Goal: Task Accomplishment & Management: Complete application form

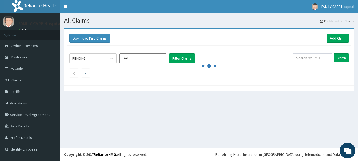
click at [139, 60] on input "[DATE]" at bounding box center [142, 58] width 47 height 9
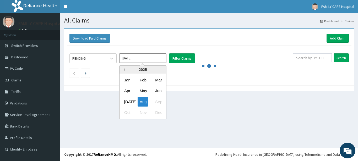
click at [124, 70] on button "Previous Year" at bounding box center [123, 69] width 3 height 3
click at [145, 114] on div "Nov" at bounding box center [143, 113] width 10 height 10
type input "[DATE]"
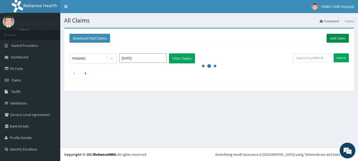
click at [332, 39] on link "Add Claim" at bounding box center [338, 38] width 22 height 9
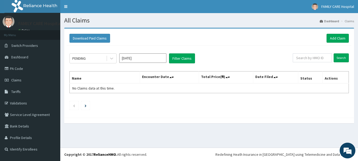
click at [160, 56] on input "[DATE]" at bounding box center [142, 58] width 47 height 9
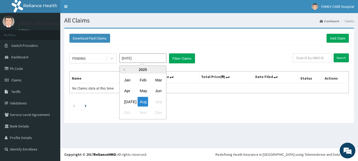
click at [123, 70] on button "Previous Year" at bounding box center [123, 69] width 3 height 3
click at [145, 112] on div "Nov" at bounding box center [143, 113] width 10 height 10
type input "Nov 2024"
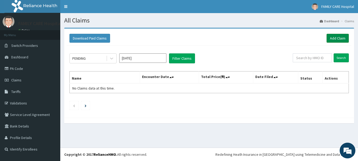
click at [344, 37] on link "Add Claim" at bounding box center [338, 38] width 22 height 9
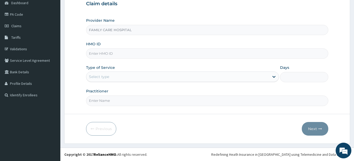
scroll to position [54, 0]
click at [99, 55] on input "HMO ID" at bounding box center [207, 54] width 242 height 10
type input "SLB/10400/A"
click at [273, 77] on icon at bounding box center [273, 76] width 5 height 5
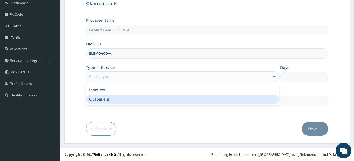
click at [200, 97] on div "Outpatient" at bounding box center [182, 99] width 193 height 9
type input "1"
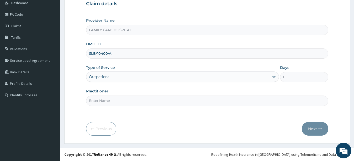
click at [137, 100] on input "Practitioner" at bounding box center [207, 101] width 242 height 10
type input "DR. ADE"
click at [312, 131] on button "Next" at bounding box center [315, 129] width 26 height 14
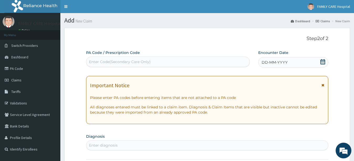
click at [320, 58] on div "DD-MM-YYYY" at bounding box center [293, 62] width 70 height 10
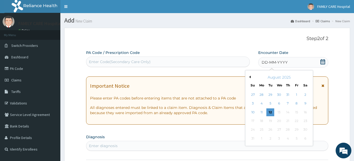
click at [249, 77] on button "Previous Month" at bounding box center [249, 77] width 3 height 3
click at [250, 77] on button "Previous Month" at bounding box center [249, 77] width 3 height 3
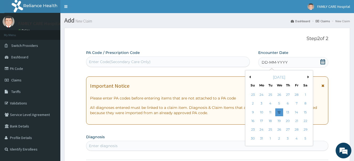
click at [250, 77] on button "Previous Month" at bounding box center [249, 77] width 3 height 3
click at [289, 112] on div "14" at bounding box center [288, 113] width 8 height 8
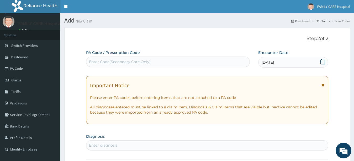
click at [324, 86] on span at bounding box center [322, 87] width 3 height 8
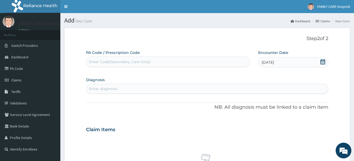
click at [110, 63] on div "Enter Code(Secondary Care Only)" at bounding box center [120, 61] width 62 height 5
type input "PA/573065"
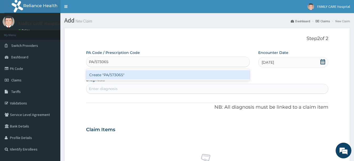
click at [141, 77] on div "Create "PA/573065"" at bounding box center [168, 74] width 164 height 9
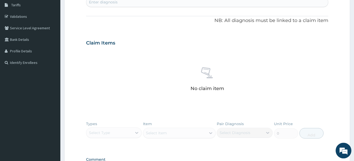
scroll to position [16, 0]
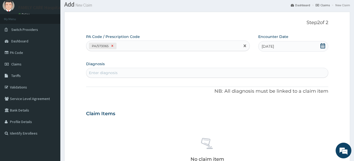
click at [113, 47] on icon at bounding box center [112, 46] width 2 height 2
click at [21, 52] on link "PA Code" at bounding box center [30, 53] width 60 height 12
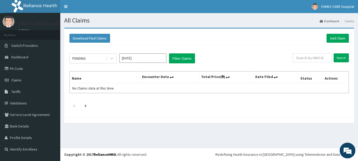
click at [149, 56] on input "Aug 2025" at bounding box center [142, 58] width 47 height 9
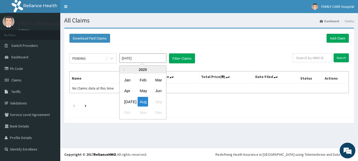
click at [127, 67] on div "2025" at bounding box center [143, 70] width 47 height 8
click at [125, 71] on div "2025" at bounding box center [143, 70] width 47 height 8
click at [125, 69] on div "Previous Year 2025 Jan Feb Mar Apr May Jun Jul Aug Sep Oct Nov Dec" at bounding box center [142, 93] width 47 height 54
click at [123, 71] on button "Previous Year" at bounding box center [123, 69] width 3 height 3
click at [145, 112] on div "Nov" at bounding box center [143, 113] width 10 height 10
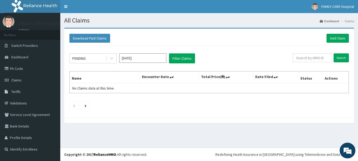
type input "Nov 2024"
click at [340, 39] on link "Add Claim" at bounding box center [338, 38] width 22 height 9
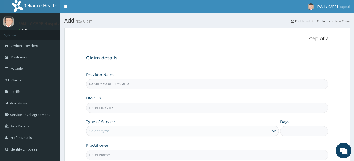
click at [93, 104] on input "HMO ID" at bounding box center [207, 108] width 242 height 10
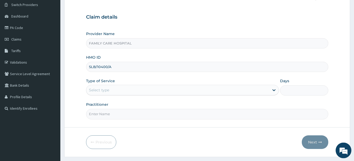
scroll to position [54, 0]
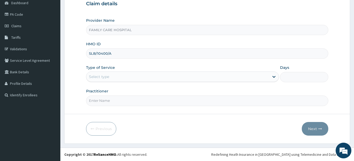
type input "SLB/10400/A"
click at [272, 77] on icon at bounding box center [273, 76] width 5 height 5
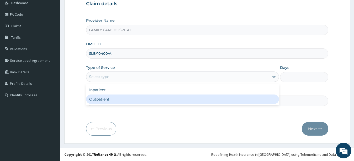
click at [205, 100] on div "Outpatient" at bounding box center [182, 99] width 193 height 9
type input "1"
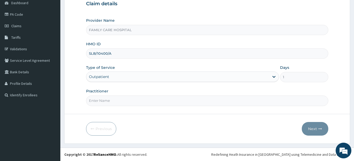
click at [166, 98] on input "Practitioner" at bounding box center [207, 101] width 242 height 10
type input "[PERSON_NAME]"
click at [316, 127] on button "Next" at bounding box center [315, 129] width 26 height 14
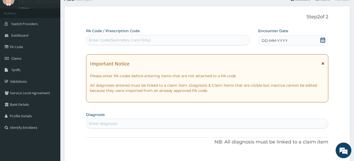
scroll to position [0, 0]
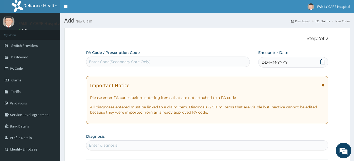
click at [324, 84] on span at bounding box center [322, 87] width 3 height 8
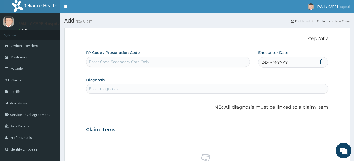
click at [322, 60] on icon at bounding box center [322, 61] width 5 height 5
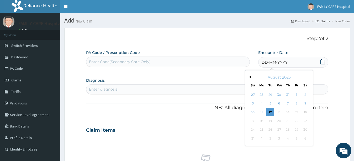
click at [249, 76] on button "Previous Month" at bounding box center [249, 77] width 3 height 3
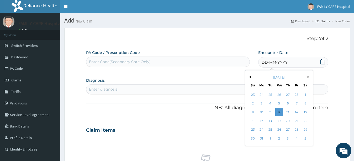
click at [249, 76] on button "Previous Month" at bounding box center [249, 77] width 3 height 3
click at [249, 76] on div "[DATE]" at bounding box center [278, 77] width 63 height 5
click at [249, 77] on button "Previous Month" at bounding box center [249, 77] width 3 height 3
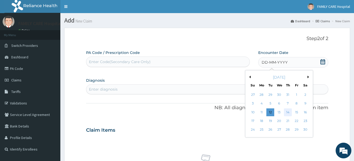
click at [289, 111] on div "14" at bounding box center [288, 113] width 8 height 8
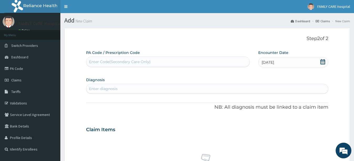
click at [136, 59] on div "Enter Code(Secondary Care Only)" at bounding box center [167, 62] width 163 height 8
type input "PA/B172A2"
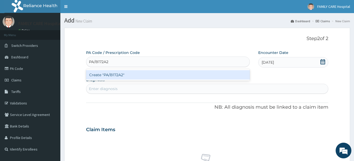
click at [110, 76] on div "Create "PA/B172A2"" at bounding box center [168, 74] width 164 height 9
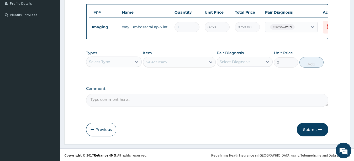
scroll to position [140, 0]
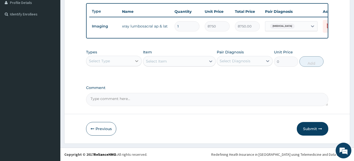
click at [139, 60] on icon at bounding box center [136, 61] width 5 height 5
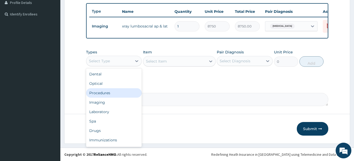
drag, startPoint x: 114, startPoint y: 92, endPoint x: 121, endPoint y: 91, distance: 6.6
click at [116, 90] on div "Procedures" at bounding box center [114, 92] width 56 height 9
click at [121, 91] on div "Comment" at bounding box center [207, 96] width 242 height 20
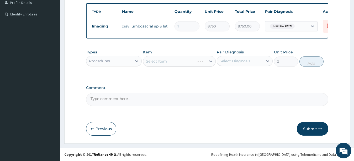
click at [211, 61] on div "Select Item" at bounding box center [179, 61] width 73 height 10
click at [208, 61] on icon at bounding box center [210, 61] width 5 height 5
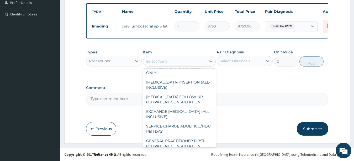
scroll to position [71, 0]
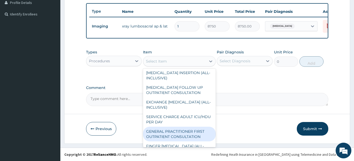
click at [181, 139] on div "GENERAL PRACTITIONER FIRST OUTPATIENT CONSULTATION" at bounding box center [179, 134] width 73 height 15
type input "3750"
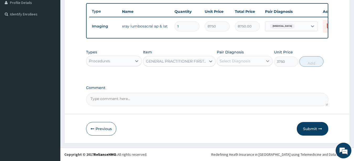
click at [268, 61] on icon at bounding box center [267, 61] width 5 height 5
click at [225, 75] on div "Lumbosacral spondylosis" at bounding box center [245, 74] width 56 height 11
checkbox input "true"
drag, startPoint x: 265, startPoint y: 61, endPoint x: 289, endPoint y: 60, distance: 24.1
click at [266, 61] on div at bounding box center [267, 60] width 9 height 9
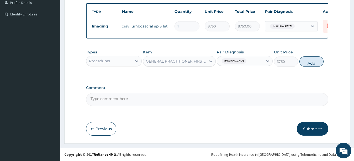
click at [305, 59] on button "Add" at bounding box center [311, 61] width 24 height 10
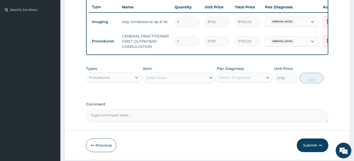
type input "0"
click at [137, 80] on icon at bounding box center [136, 77] width 5 height 5
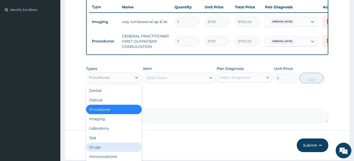
drag, startPoint x: 100, startPoint y: 153, endPoint x: 103, endPoint y: 152, distance: 2.8
click at [103, 152] on div "Drugs" at bounding box center [114, 147] width 56 height 9
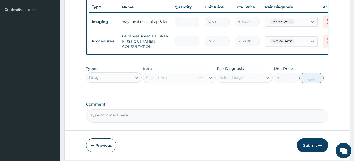
click at [209, 81] on div "Select Item" at bounding box center [179, 78] width 73 height 10
drag, startPoint x: 216, startPoint y: 72, endPoint x: 214, endPoint y: 83, distance: 11.0
click at [215, 79] on div "Types Drugs Item Select Item Pair Diagnosis Select Diagnosis Unit Price 0 Add" at bounding box center [207, 74] width 242 height 23
click at [211, 81] on icon at bounding box center [210, 77] width 5 height 5
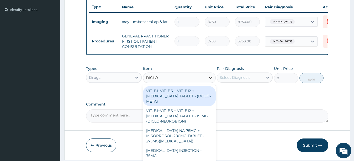
type input "DICLOF"
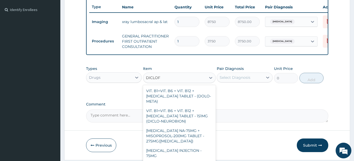
scroll to position [120, 0]
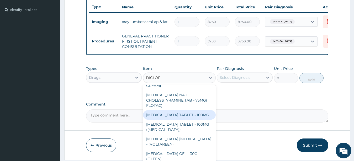
click at [193, 110] on div "DICLOFENAC TABLET - 100MG" at bounding box center [179, 114] width 73 height 9
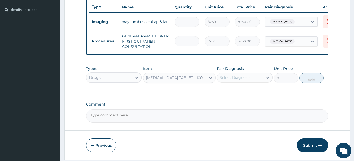
type input "112"
click at [268, 80] on icon at bounding box center [267, 77] width 5 height 5
drag, startPoint x: 226, startPoint y: 98, endPoint x: 229, endPoint y: 93, distance: 6.4
click at [226, 97] on div "Lumbosacral spondylosis" at bounding box center [245, 91] width 56 height 11
checkbox input "true"
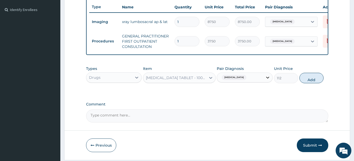
click at [264, 79] on div at bounding box center [267, 77] width 9 height 9
click at [312, 83] on button "Add" at bounding box center [311, 78] width 24 height 10
type input "0"
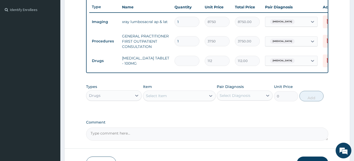
type input "0.00"
type input "7"
type input "784.00"
type input "0.00"
type input "1"
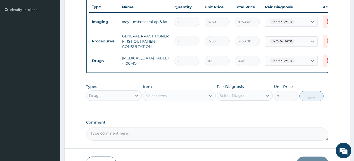
type input "112.00"
type input "14"
type input "1568.00"
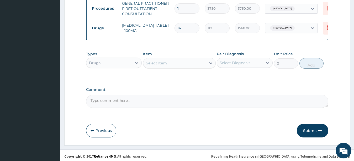
scroll to position [179, 0]
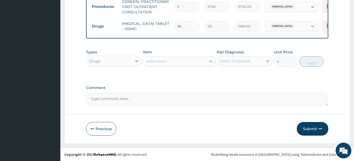
type input "14"
click at [214, 60] on div at bounding box center [210, 61] width 9 height 9
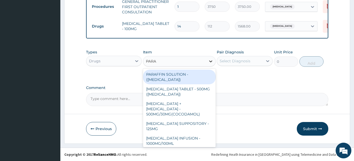
type input "PARAC"
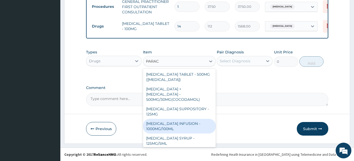
scroll to position [56, 0]
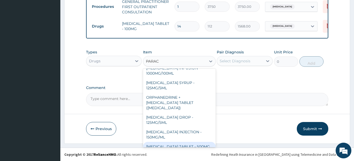
click at [187, 142] on div "PARACETAMOL TABLET - 500MG" at bounding box center [179, 146] width 73 height 9
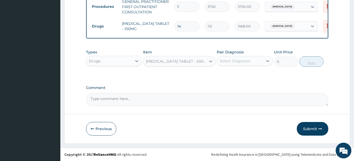
type input "33.599999999999994"
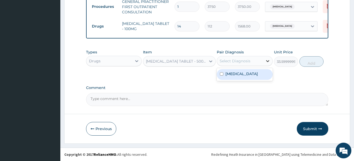
click at [270, 60] on icon at bounding box center [267, 61] width 5 height 5
click at [226, 76] on label "Lumbosacral spondylosis" at bounding box center [241, 73] width 33 height 5
checkbox input "true"
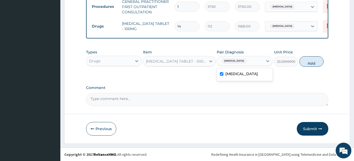
drag, startPoint x: 269, startPoint y: 60, endPoint x: 294, endPoint y: 63, distance: 25.1
click at [271, 61] on div at bounding box center [267, 60] width 9 height 9
click at [307, 62] on button "Add" at bounding box center [311, 61] width 24 height 10
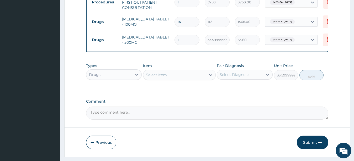
type input "0"
type input "18"
type input "604.80"
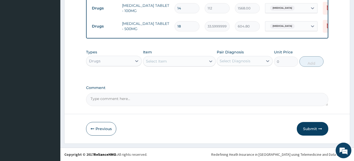
scroll to position [197, 0]
type input "18"
click at [317, 128] on button "Submit" at bounding box center [312, 129] width 31 height 14
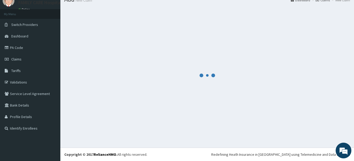
scroll to position [21, 0]
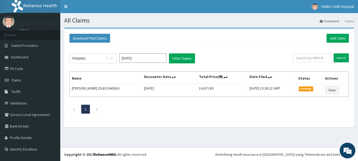
click at [256, 45] on div "Download Paid Claims Add Claim" at bounding box center [209, 38] width 285 height 14
click at [24, 70] on link "PA Code" at bounding box center [30, 69] width 60 height 12
click at [23, 64] on link "PA Code" at bounding box center [30, 69] width 60 height 12
click at [23, 66] on link "PA Code" at bounding box center [30, 69] width 60 height 12
click at [19, 65] on link "PA Code" at bounding box center [30, 69] width 60 height 12
